Goal: Find specific page/section: Find specific page/section

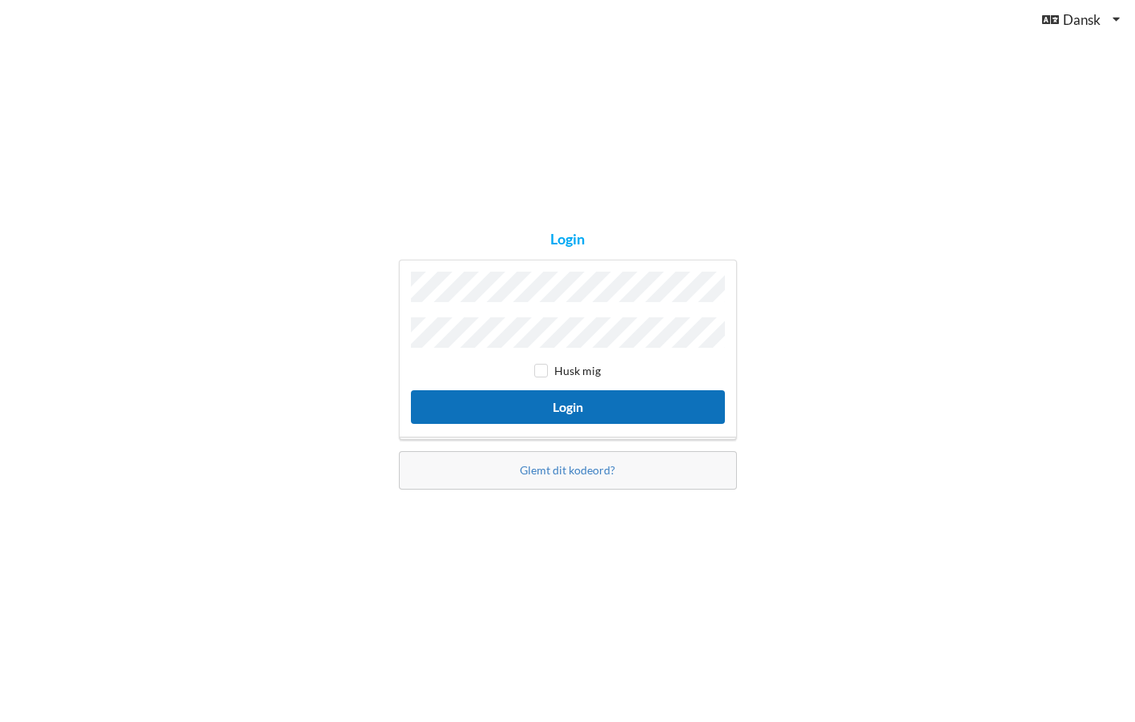
click at [619, 398] on button "Login" at bounding box center [568, 406] width 314 height 33
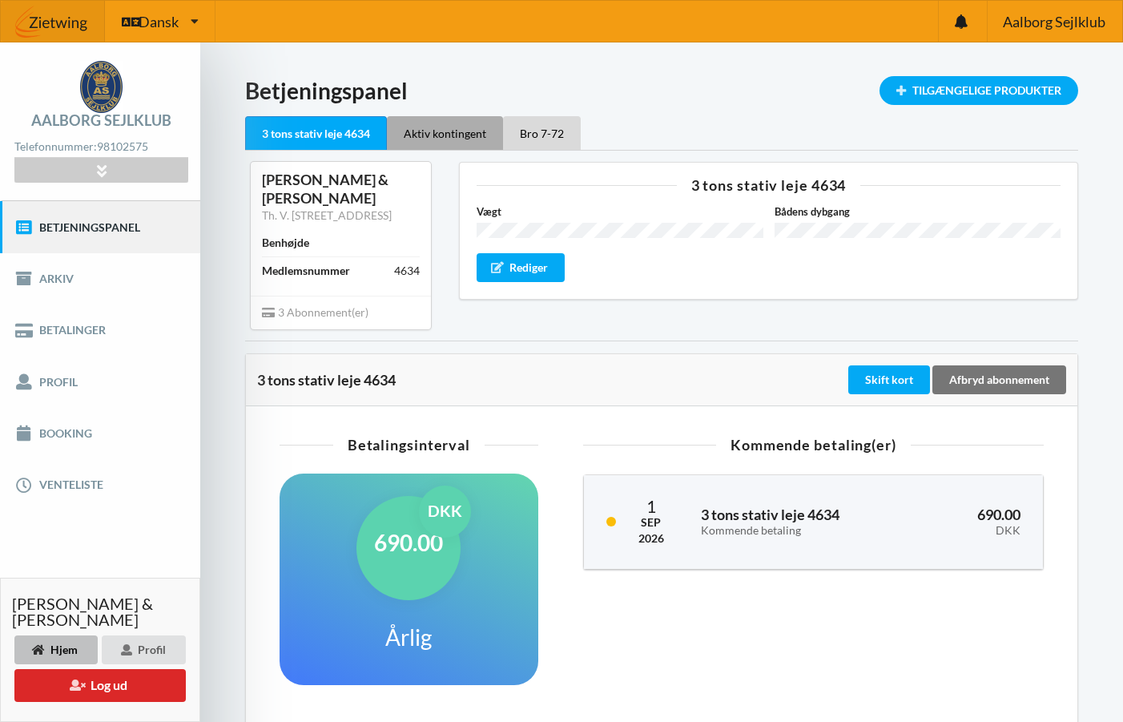
click at [448, 132] on div "Aktiv kontingent" at bounding box center [445, 133] width 116 height 34
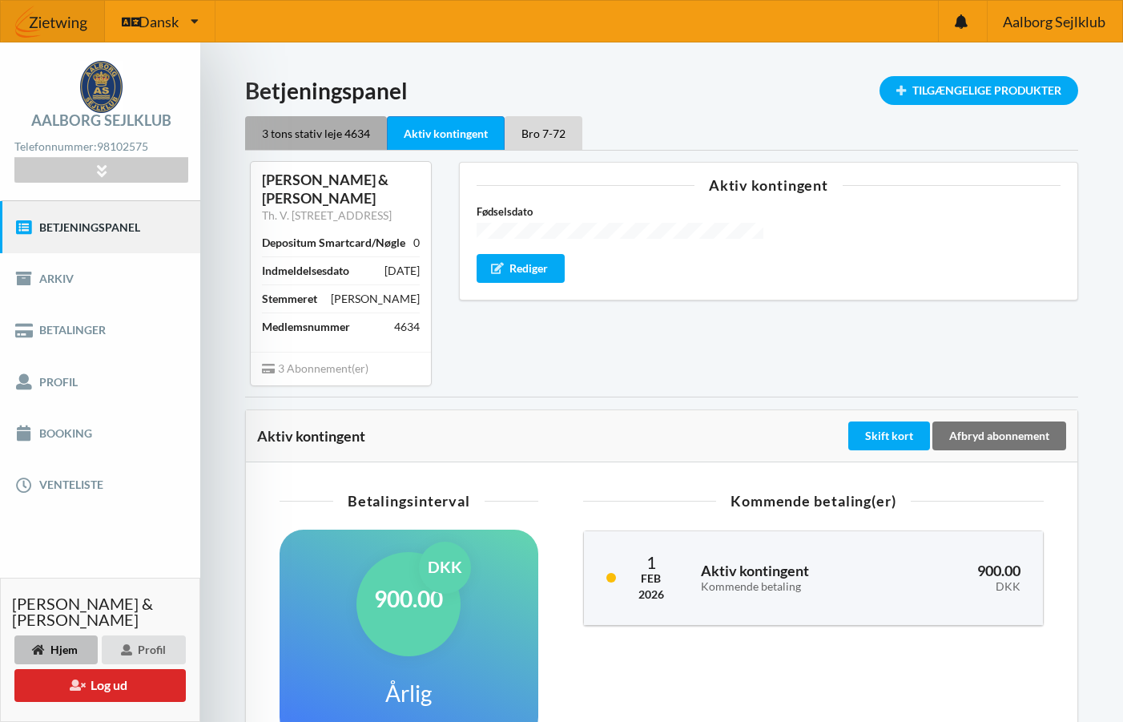
click at [346, 136] on div "3 tons stativ leje 4634" at bounding box center [316, 133] width 142 height 34
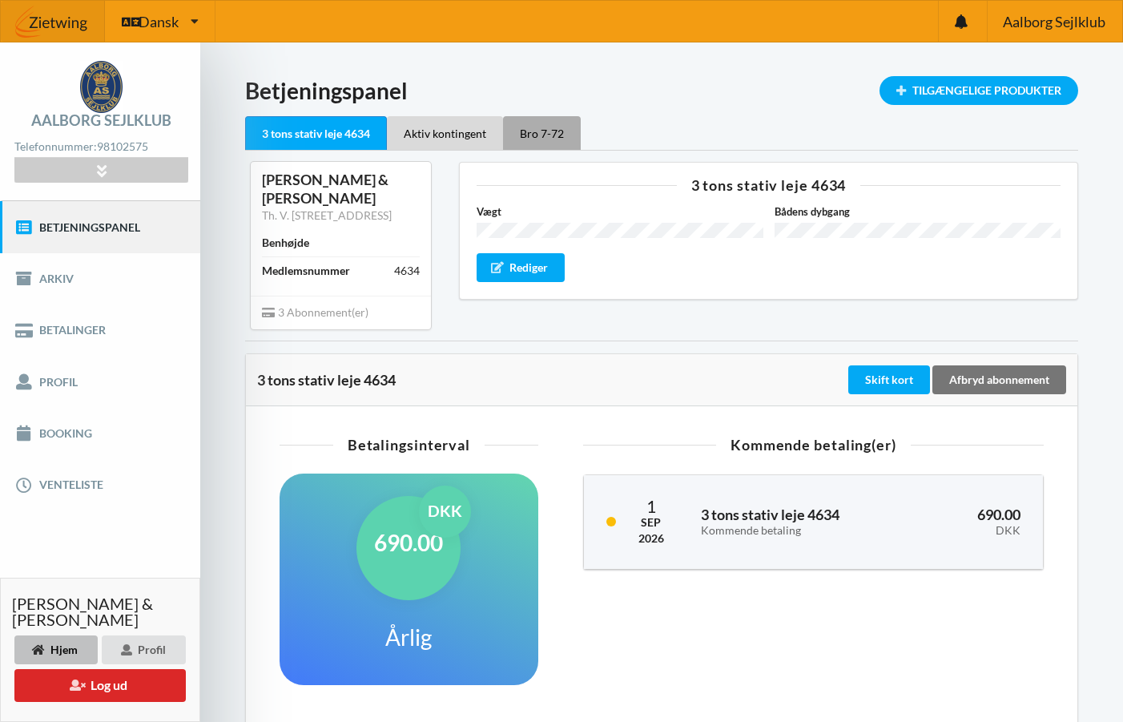
click at [551, 127] on div "Bro 7-72" at bounding box center [542, 133] width 78 height 34
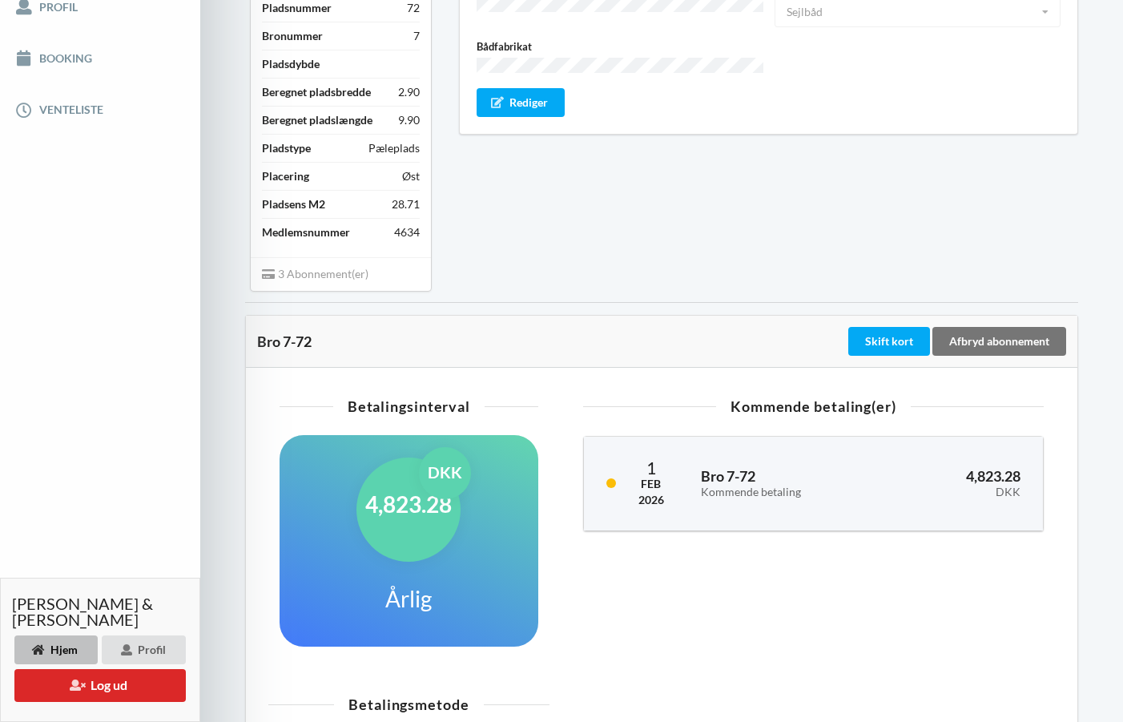
scroll to position [401, 0]
